Goal: Information Seeking & Learning: Understand process/instructions

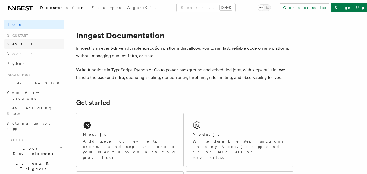
click at [17, 45] on span "Next.js" at bounding box center [20, 44] width 26 height 4
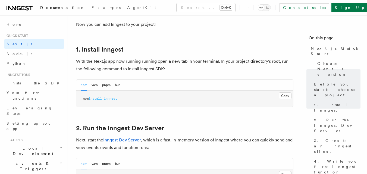
scroll to position [278, 0]
click at [290, 95] on button "Copy Copied" at bounding box center [285, 96] width 13 height 7
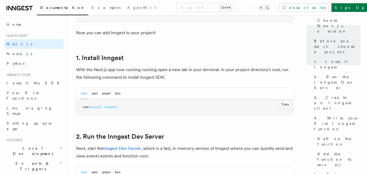
scroll to position [272, 0]
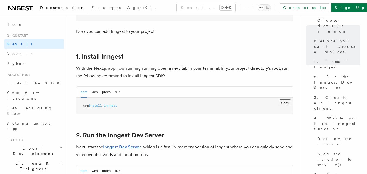
click at [283, 105] on button "Copy Copied" at bounding box center [285, 102] width 13 height 7
click at [282, 101] on button "Copy Copied" at bounding box center [285, 102] width 13 height 7
click at [282, 103] on button "Copy Copied" at bounding box center [285, 102] width 13 height 7
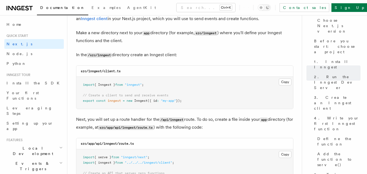
scroll to position [669, 0]
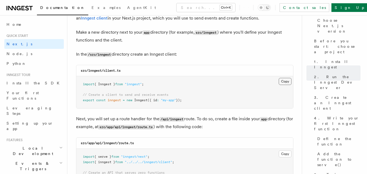
click at [283, 83] on button "Copy Copied" at bounding box center [285, 81] width 13 height 7
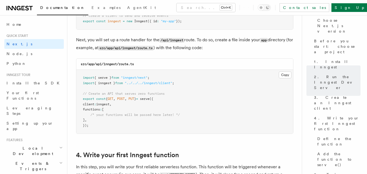
scroll to position [753, 0]
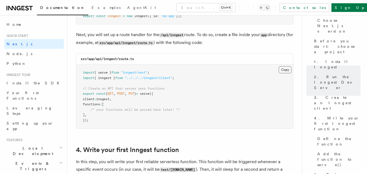
click at [283, 72] on button "Copy Copied" at bounding box center [285, 69] width 13 height 7
click at [147, 109] on span "/* your functions will be passed here later! */" at bounding box center [134, 110] width 89 height 4
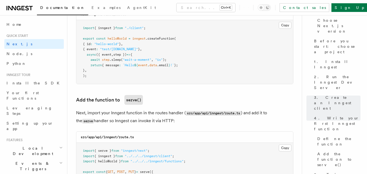
scroll to position [999, 0]
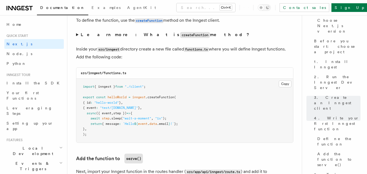
scroll to position [941, 0]
click at [165, 101] on pre "import { inngest } from "./client" ; export const helloWorld = inngest .createF…" at bounding box center [184, 111] width 217 height 64
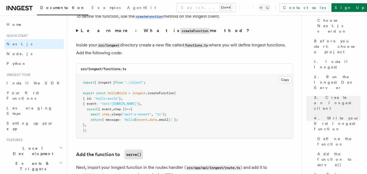
scroll to position [946, 0]
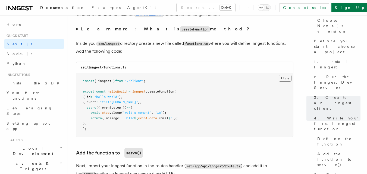
click at [286, 78] on button "Copy Copied" at bounding box center [285, 78] width 13 height 7
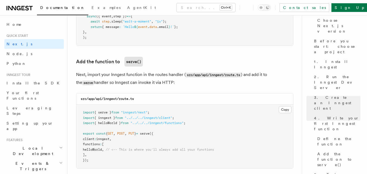
scroll to position [1037, 0]
